Goal: Browse casually

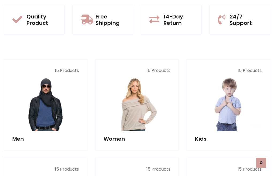
scroll to position [437, 0]
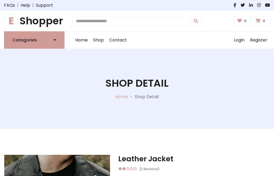
click at [34, 21] on h1 "E Shopper" at bounding box center [34, 21] width 61 height 12
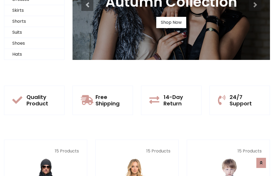
scroll to position [52, 0]
